Goal: Transaction & Acquisition: Book appointment/travel/reservation

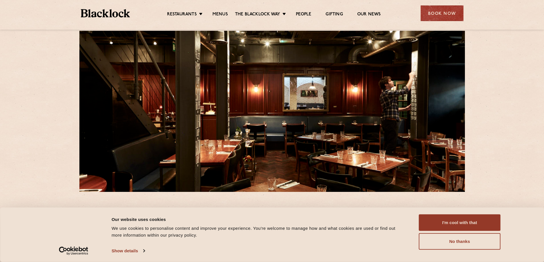
scroll to position [15, 0]
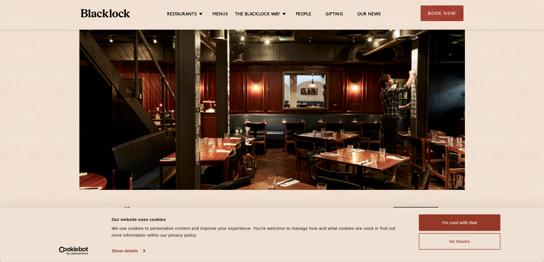
click at [449, 238] on button "No thanks" at bounding box center [460, 242] width 82 height 17
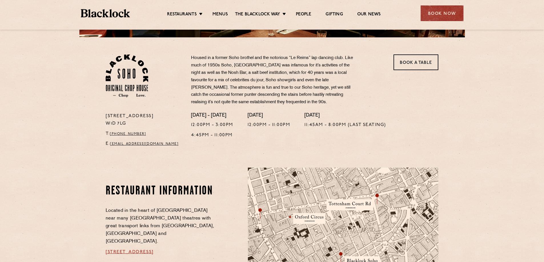
scroll to position [0, 0]
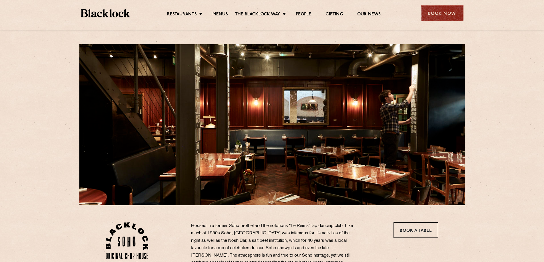
click at [438, 12] on div "Book Now" at bounding box center [442, 13] width 43 height 16
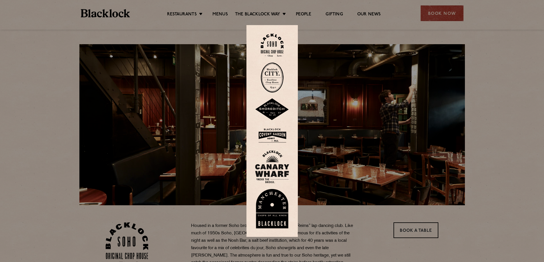
click at [500, 89] on div at bounding box center [272, 131] width 544 height 262
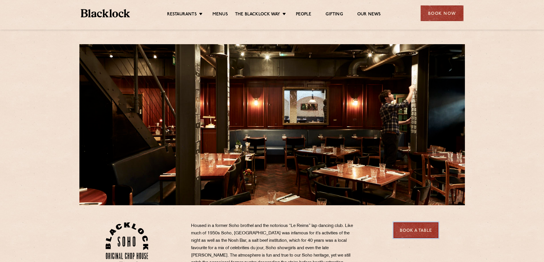
click at [421, 226] on link "Book a Table" at bounding box center [415, 231] width 45 height 16
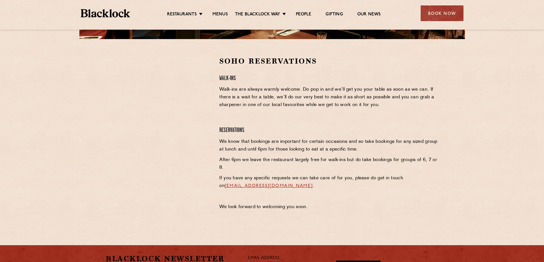
scroll to position [164, 0]
